Goal: Information Seeking & Learning: Learn about a topic

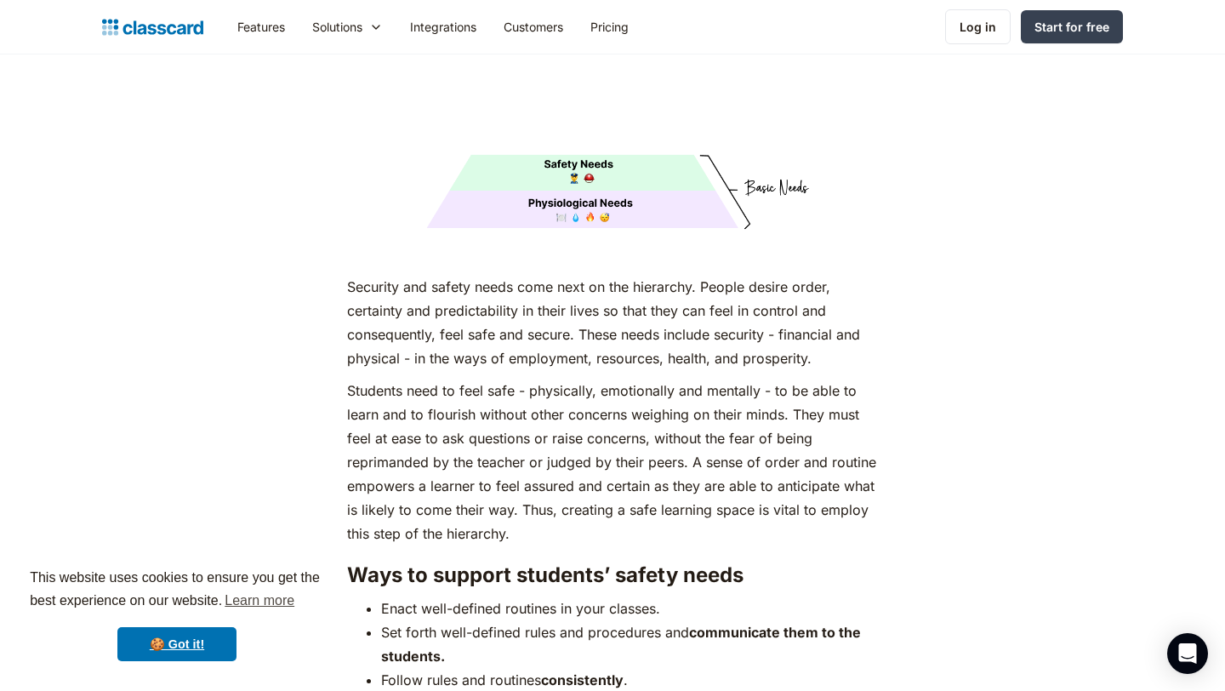
scroll to position [3098, 0]
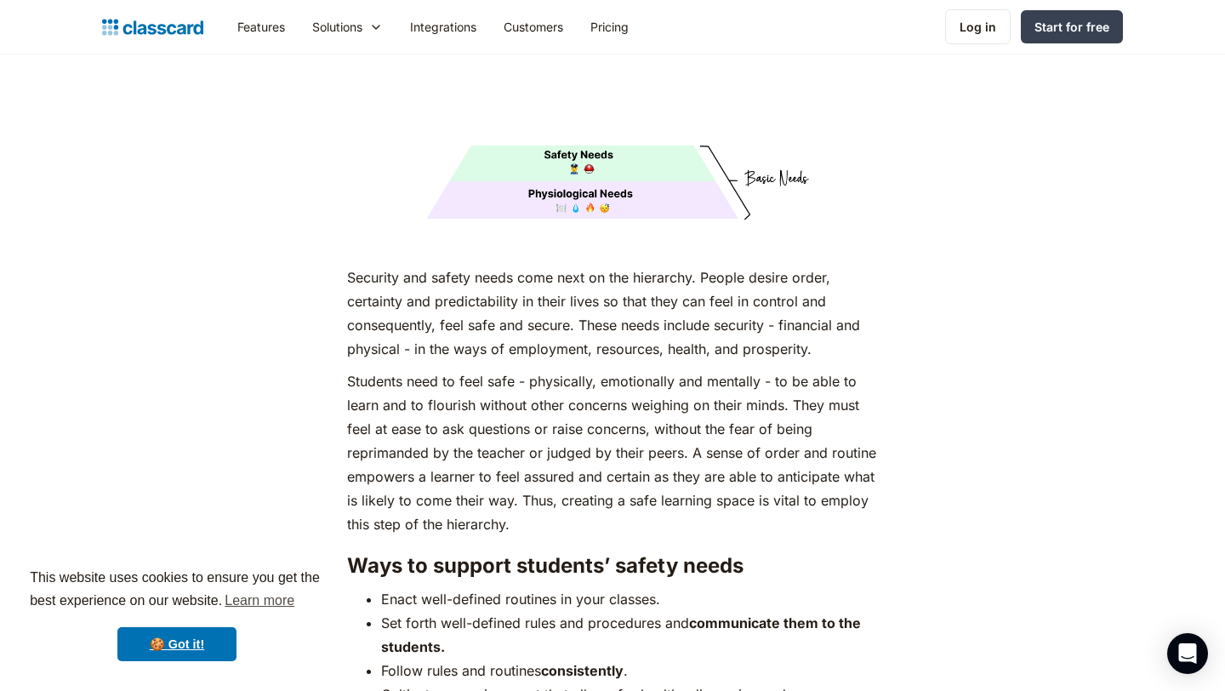
click at [688, 424] on p "Students need to feel safe - physically, emotionally and mentally - to be able …" at bounding box center [612, 452] width 530 height 167
click at [722, 436] on p "Students need to feel safe - physically, emotionally and mentally - to be able …" at bounding box center [612, 452] width 530 height 167
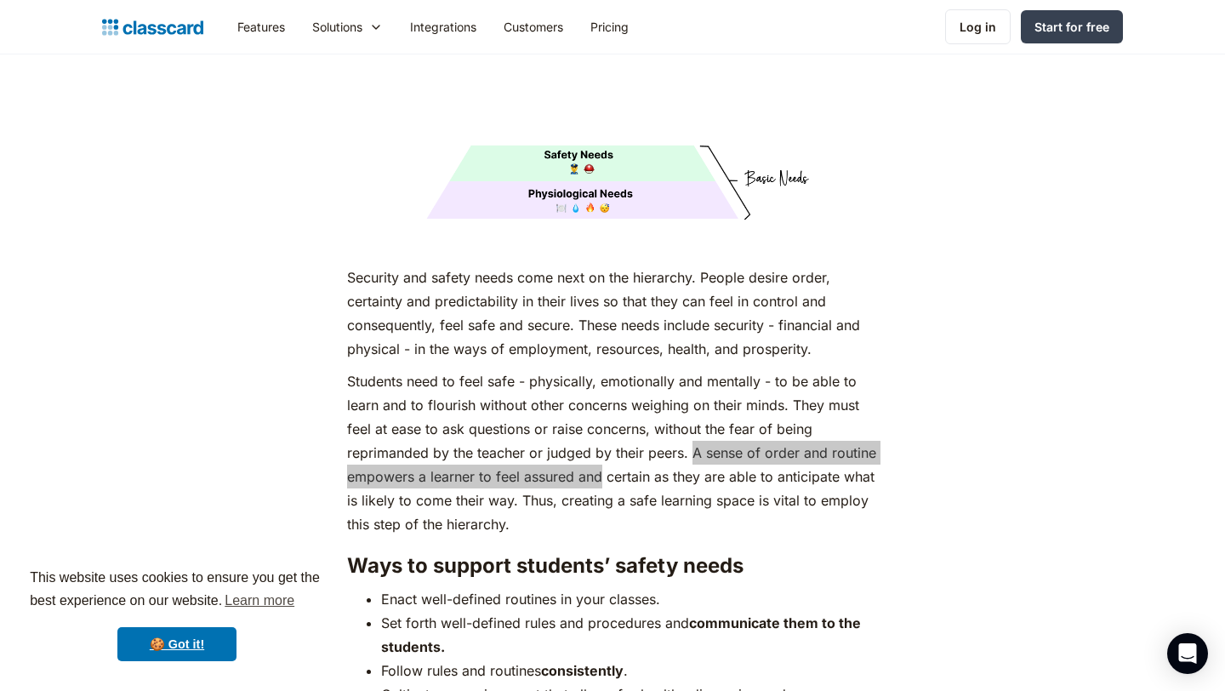
drag, startPoint x: 693, startPoint y: 419, endPoint x: 601, endPoint y: 444, distance: 96.0
click at [601, 444] on p "Students need to feel safe - physically, emotionally and mentally - to be able …" at bounding box center [612, 452] width 530 height 167
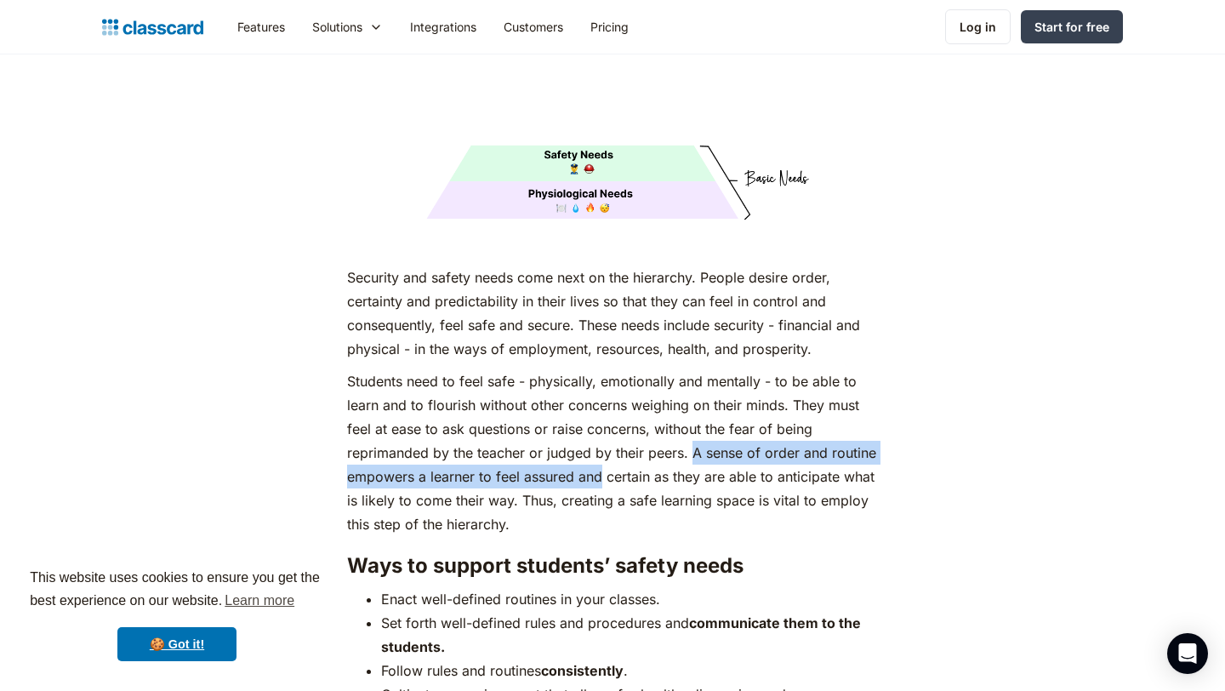
click at [695, 421] on p "Students need to feel safe - physically, emotionally and mentally - to be able …" at bounding box center [612, 452] width 530 height 167
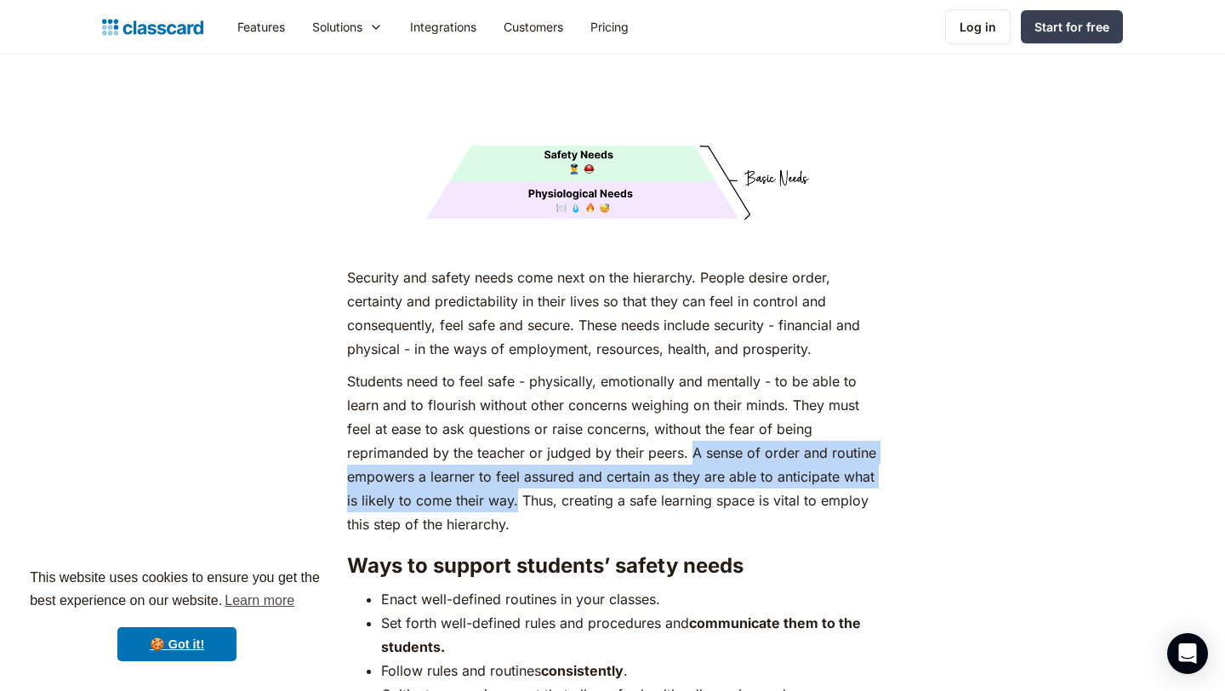
drag, startPoint x: 694, startPoint y: 421, endPoint x: 517, endPoint y: 465, distance: 182.4
click at [517, 465] on p "Students need to feel safe - physically, emotionally and mentally - to be able …" at bounding box center [612, 452] width 530 height 167
copy p "A sense of order and routine empowers a learner to feel assured and certain as …"
